Goal: Transaction & Acquisition: Obtain resource

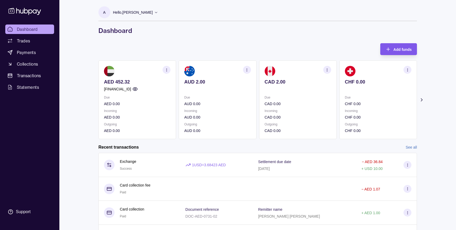
click at [399, 53] on div "Add funds" at bounding box center [395, 49] width 34 height 12
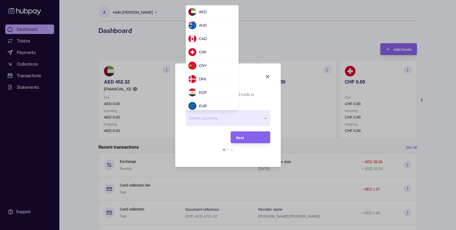
scroll to position [62, 0]
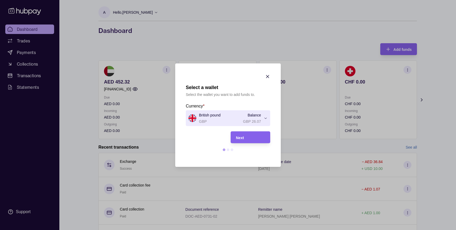
click at [253, 145] on section "Next" at bounding box center [228, 143] width 84 height 25
click at [242, 140] on div "Next" at bounding box center [250, 137] width 29 height 6
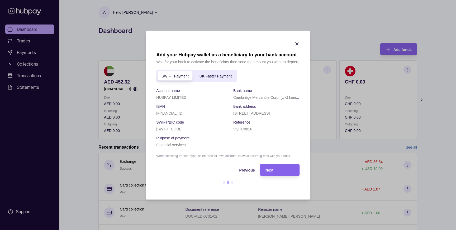
click at [205, 74] on span "UK Faster Payment" at bounding box center [216, 76] width 32 height 4
click at [172, 76] on span "SWIFT Payment" at bounding box center [175, 76] width 27 height 4
click at [207, 74] on span "UK Faster Payment" at bounding box center [216, 76] width 32 height 4
click at [187, 77] on span "SWIFT Payment" at bounding box center [175, 76] width 27 height 4
click at [297, 41] on icon "button" at bounding box center [297, 43] width 5 height 5
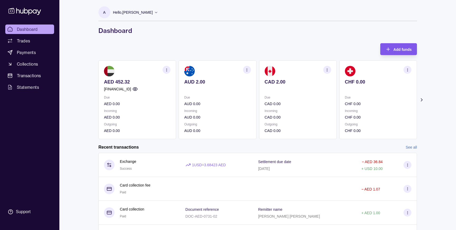
click at [398, 52] on div "Add funds" at bounding box center [403, 49] width 18 height 6
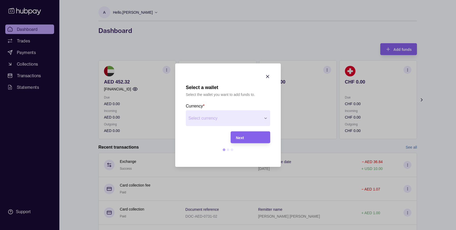
click at [245, 135] on div "Next" at bounding box center [250, 137] width 29 height 6
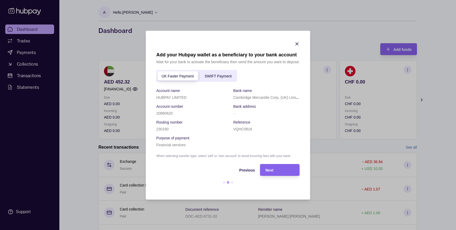
click at [211, 77] on span "SWIFT Payment" at bounding box center [218, 76] width 27 height 4
click at [187, 73] on div "UK Faster Payment" at bounding box center [177, 76] width 43 height 6
click at [226, 74] on span "UK Faster Payment" at bounding box center [216, 76] width 32 height 4
click at [184, 73] on div "SWIFT Payment" at bounding box center [174, 76] width 37 height 6
click at [214, 73] on div "UK Faster Payment" at bounding box center [215, 76] width 43 height 6
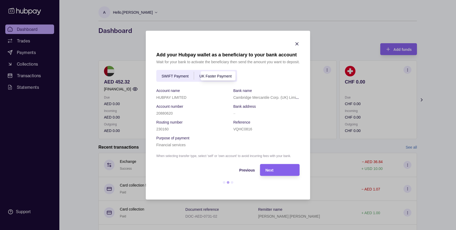
click at [190, 73] on div "SWIFT Payment" at bounding box center [174, 76] width 37 height 6
click at [219, 74] on span "UK Faster Payment" at bounding box center [216, 76] width 32 height 4
click at [185, 73] on div "SWIFT Payment" at bounding box center [174, 76] width 37 height 6
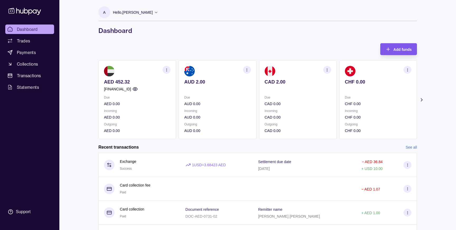
click at [394, 53] on div "Add funds" at bounding box center [395, 49] width 34 height 12
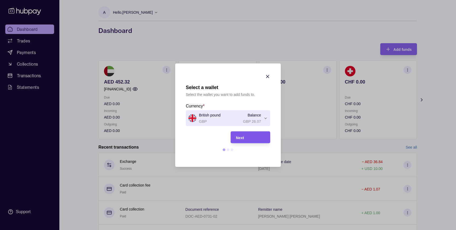
click at [242, 136] on span "Next" at bounding box center [240, 138] width 8 height 4
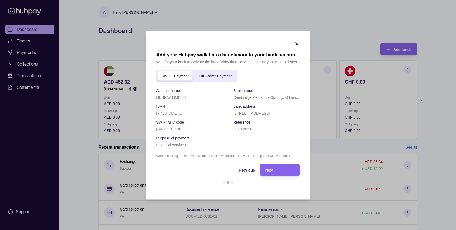
click at [220, 70] on div "SWIFT Payment UK Faster Payment" at bounding box center [196, 76] width 81 height 12
click at [210, 74] on span "UK Faster Payment" at bounding box center [216, 76] width 32 height 4
click at [188, 72] on div "SWIFT Payment UK Faster Payment" at bounding box center [196, 76] width 81 height 12
click at [178, 77] on span "SWIFT Payment" at bounding box center [175, 76] width 27 height 4
click at [215, 74] on form "SWIFT Payment UK Faster Payment Account name HUBPAY LIMITED Bank name Cambridge…" at bounding box center [227, 109] width 143 height 78
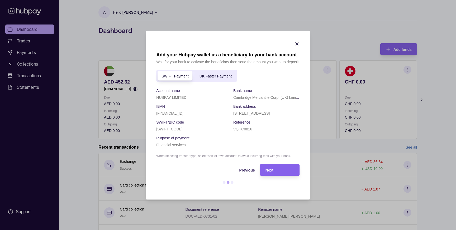
click at [210, 74] on span "UK Faster Payment" at bounding box center [216, 76] width 32 height 4
click at [183, 77] on span "SWIFT Payment" at bounding box center [175, 76] width 27 height 4
click at [217, 70] on div "SWIFT Payment UK Faster Payment" at bounding box center [196, 76] width 81 height 12
click at [213, 74] on span "UK Faster Payment" at bounding box center [216, 76] width 32 height 4
click at [179, 74] on span "SWIFT Payment" at bounding box center [175, 76] width 27 height 4
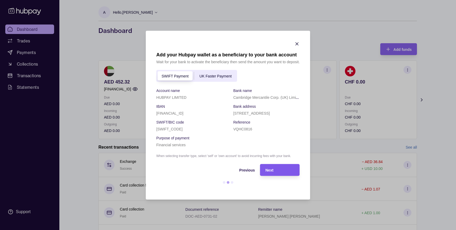
click at [275, 173] on div "Next" at bounding box center [280, 170] width 29 height 6
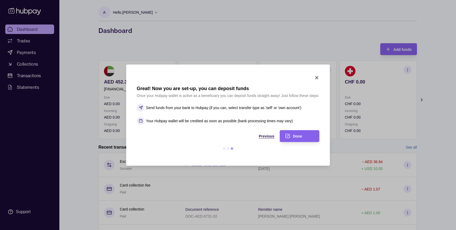
click at [265, 137] on span "Previous" at bounding box center [267, 136] width 16 height 4
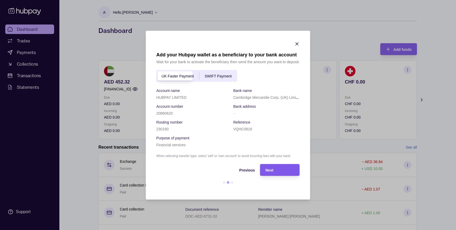
click at [271, 171] on span "Next" at bounding box center [270, 170] width 8 height 4
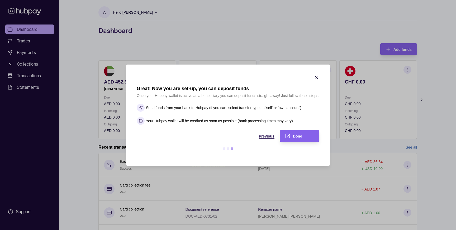
click at [265, 136] on span "Previous" at bounding box center [267, 136] width 16 height 4
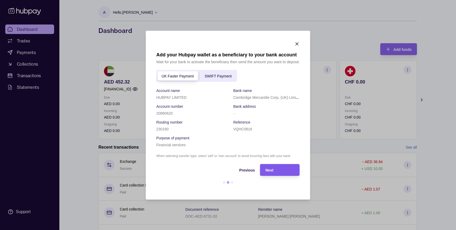
click at [274, 173] on div "Next" at bounding box center [280, 170] width 29 height 6
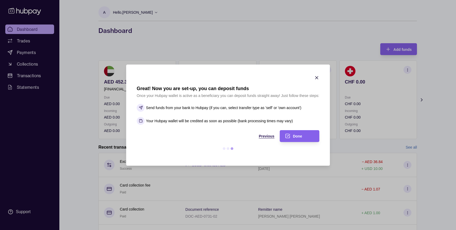
click at [263, 139] on div "Previous" at bounding box center [206, 136] width 138 height 6
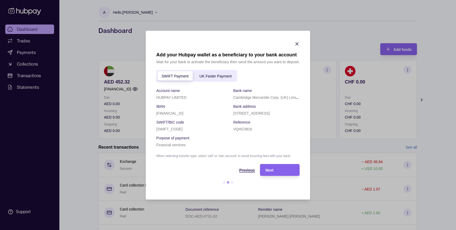
click at [252, 173] on span "Previous" at bounding box center [247, 170] width 16 height 4
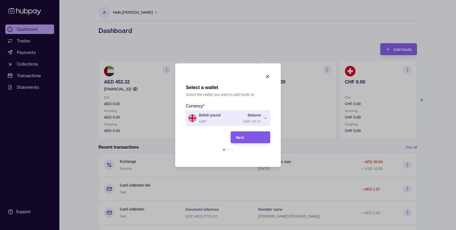
click at [248, 140] on div "Next" at bounding box center [246, 137] width 37 height 12
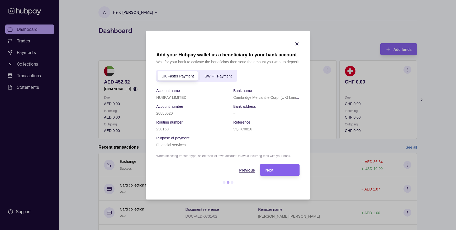
click at [245, 171] on span "Previous" at bounding box center [247, 170] width 16 height 4
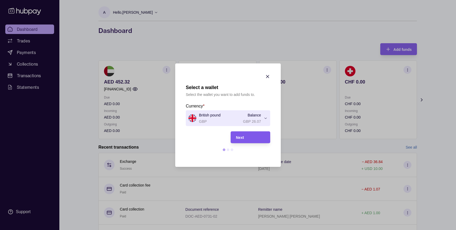
click at [245, 139] on div "Next" at bounding box center [250, 137] width 29 height 6
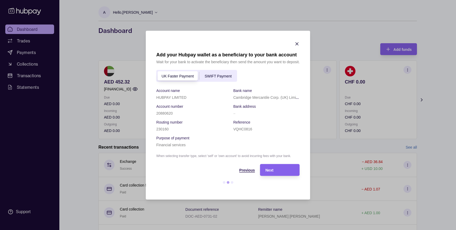
click at [243, 172] on span "Previous" at bounding box center [247, 170] width 16 height 4
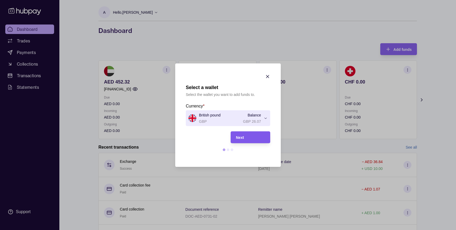
click at [259, 139] on div "Next" at bounding box center [250, 137] width 29 height 6
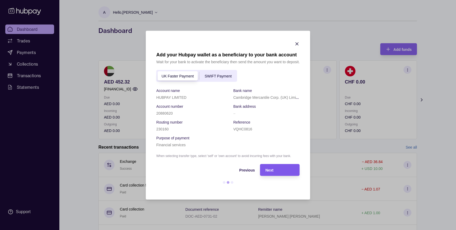
click at [269, 170] on span "Next" at bounding box center [270, 170] width 8 height 4
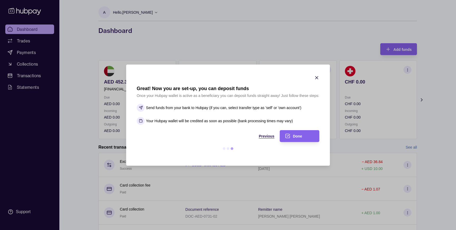
click at [264, 136] on span "Previous" at bounding box center [267, 136] width 16 height 4
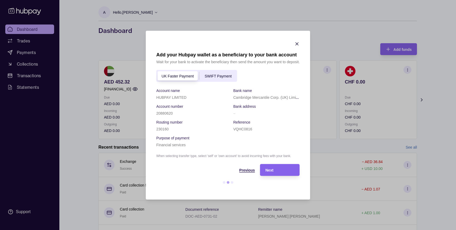
click at [242, 172] on span "Previous" at bounding box center [247, 170] width 16 height 4
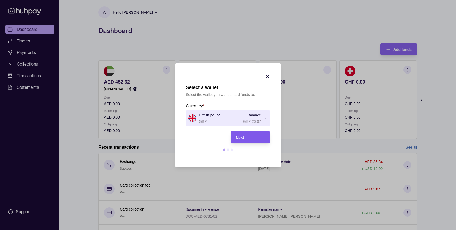
click at [252, 140] on div "Next" at bounding box center [250, 137] width 29 height 6
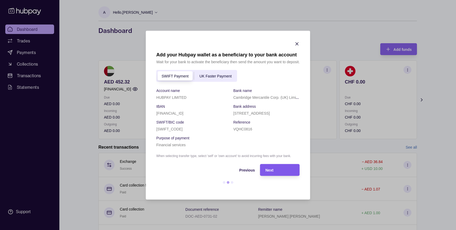
click at [277, 176] on div "Next" at bounding box center [276, 170] width 37 height 12
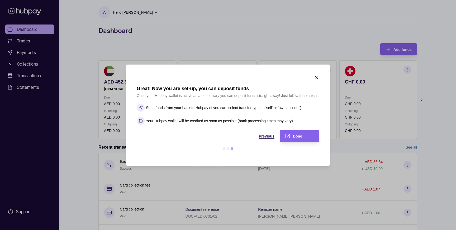
click at [268, 135] on span "Previous" at bounding box center [267, 136] width 16 height 4
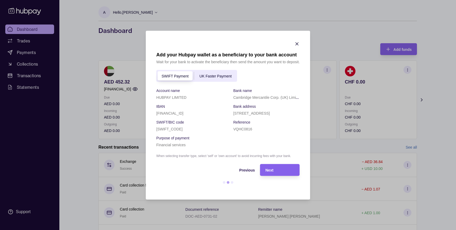
click at [271, 186] on section "Previous Next" at bounding box center [227, 176] width 143 height 25
click at [269, 173] on span "Next" at bounding box center [270, 170] width 8 height 4
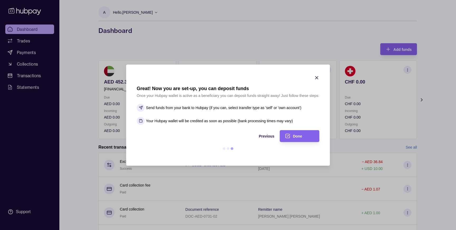
click at [269, 142] on section "Previous Done" at bounding box center [228, 142] width 183 height 25
click at [264, 138] on span "Previous" at bounding box center [267, 136] width 16 height 4
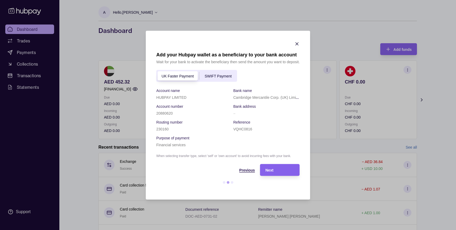
click at [252, 171] on span "Previous" at bounding box center [247, 170] width 16 height 4
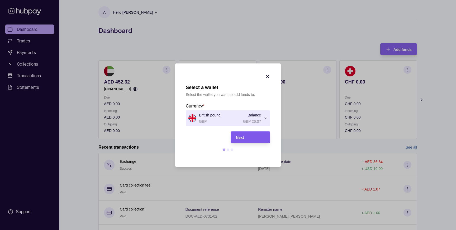
click at [244, 137] on div "Next" at bounding box center [250, 137] width 29 height 6
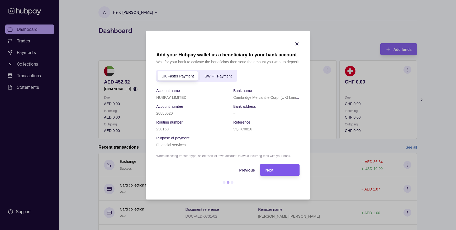
click at [271, 167] on div "Next" at bounding box center [276, 170] width 37 height 12
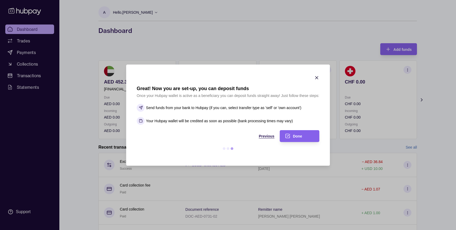
click at [263, 139] on div "Previous" at bounding box center [206, 136] width 138 height 6
